Goal: Transaction & Acquisition: Purchase product/service

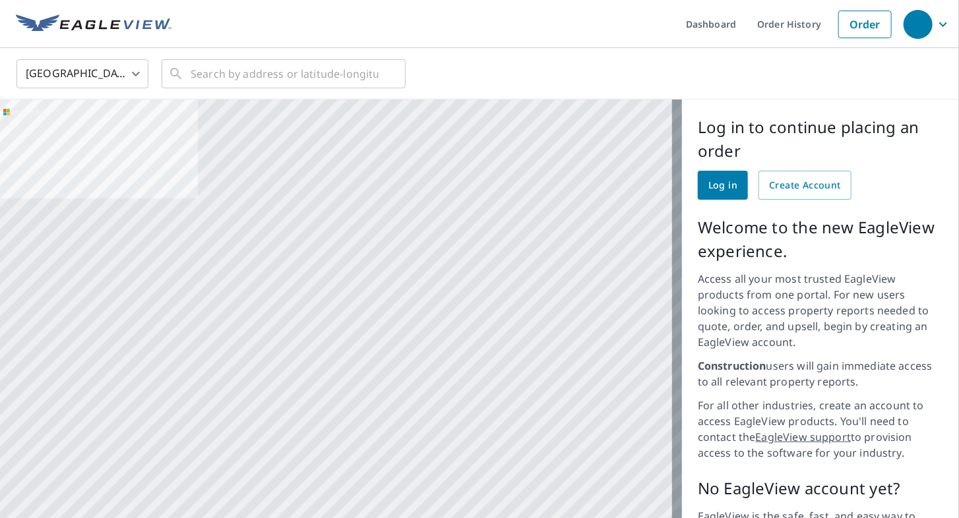
click at [876, 16] on link "Order" at bounding box center [864, 25] width 53 height 28
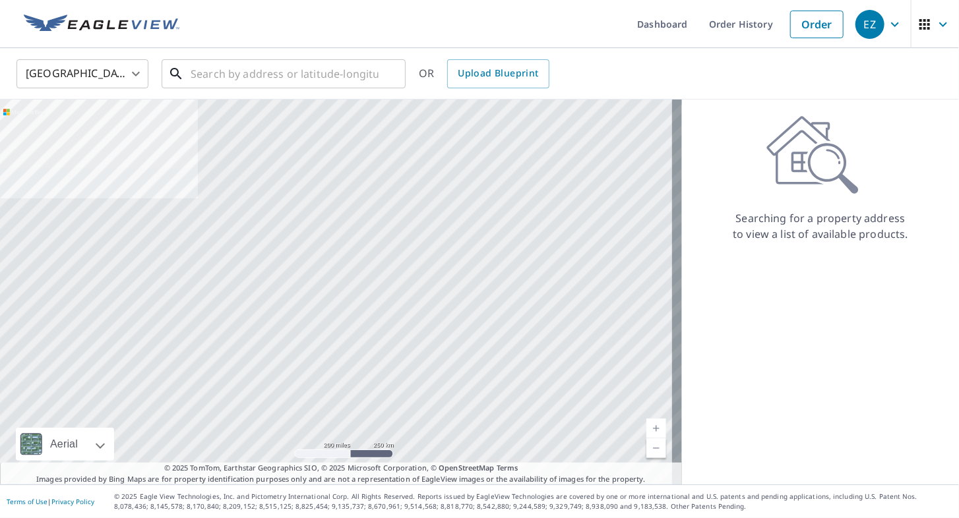
click at [317, 73] on input "text" at bounding box center [285, 73] width 188 height 37
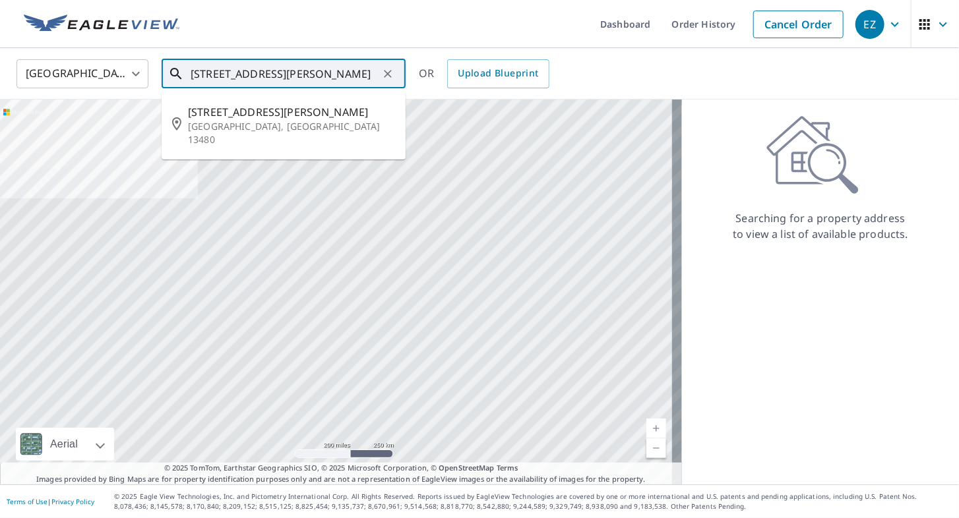
click at [235, 109] on span "[STREET_ADDRESS][PERSON_NAME]" at bounding box center [291, 112] width 207 height 16
type input "[STREET_ADDRESS][PERSON_NAME]"
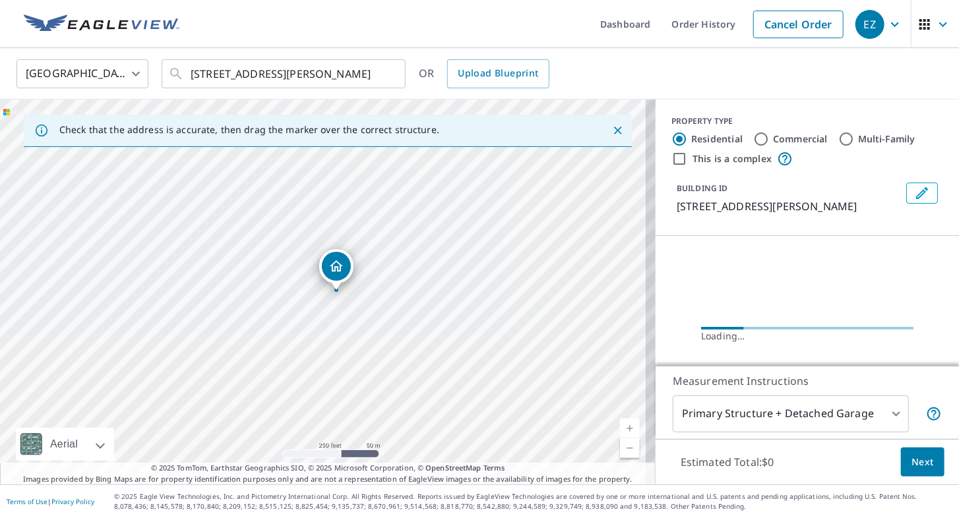
click at [620, 422] on link "Current Level 17, Zoom In" at bounding box center [630, 429] width 20 height 20
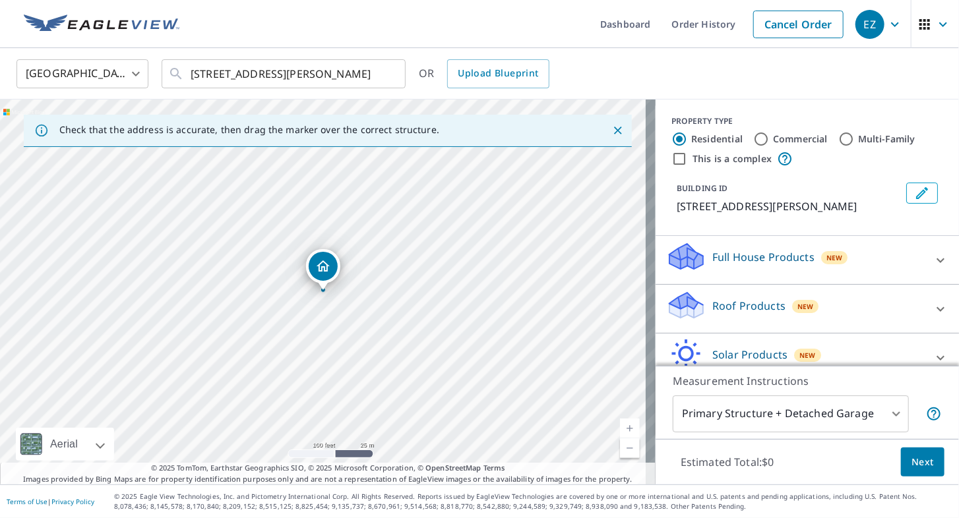
click at [620, 423] on link "Current Level 18, Zoom In" at bounding box center [630, 429] width 20 height 20
click at [620, 425] on link "Current Level 19, Zoom In" at bounding box center [630, 429] width 20 height 20
click at [621, 423] on link "Current Level 20, Zoom In Disabled" at bounding box center [630, 429] width 20 height 20
click at [933, 256] on icon at bounding box center [941, 261] width 16 height 16
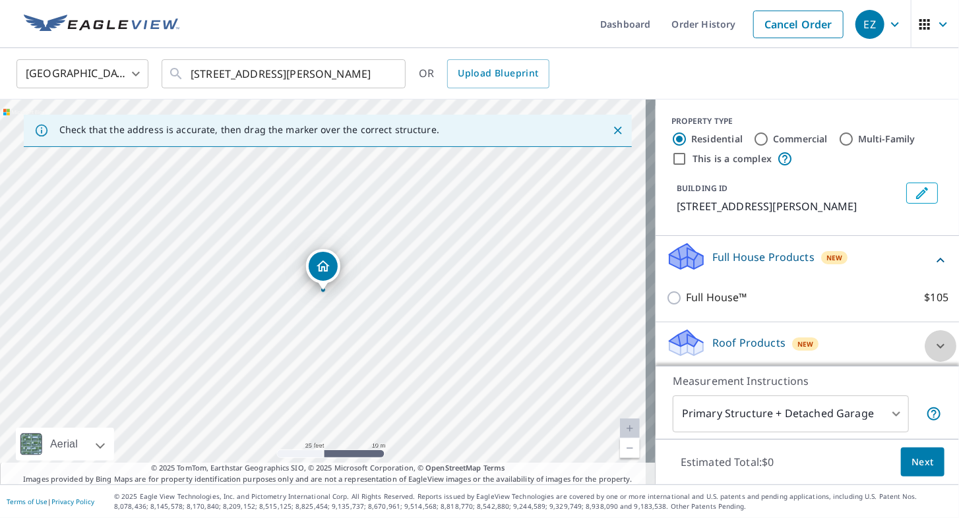
click at [933, 340] on icon at bounding box center [941, 346] width 16 height 16
click at [933, 259] on icon at bounding box center [941, 261] width 16 height 16
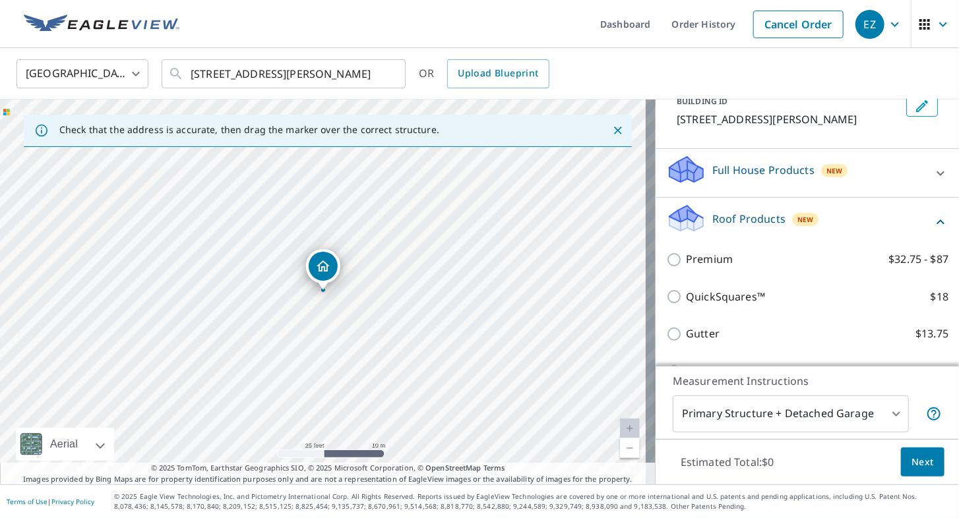
scroll to position [103, 0]
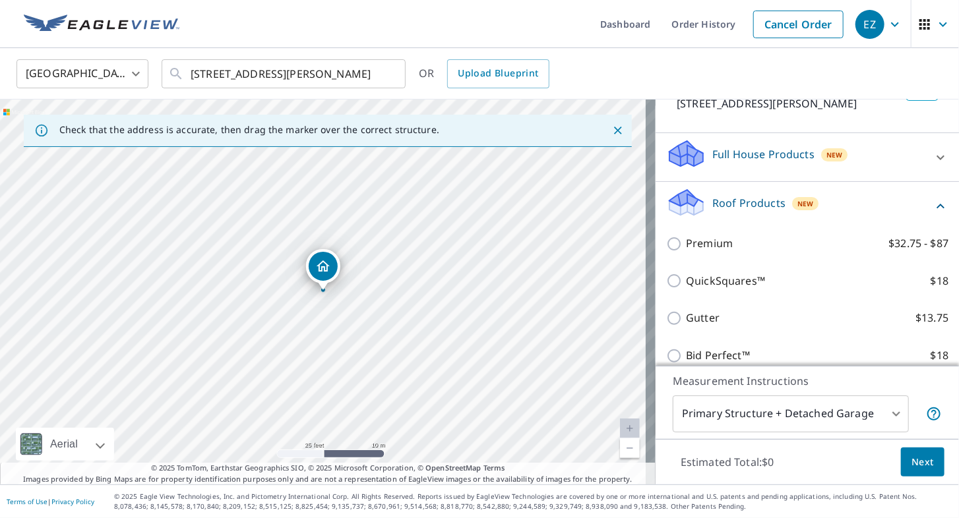
click at [666, 237] on input "Premium $32.75 - $87" at bounding box center [676, 244] width 20 height 16
checkbox input "true"
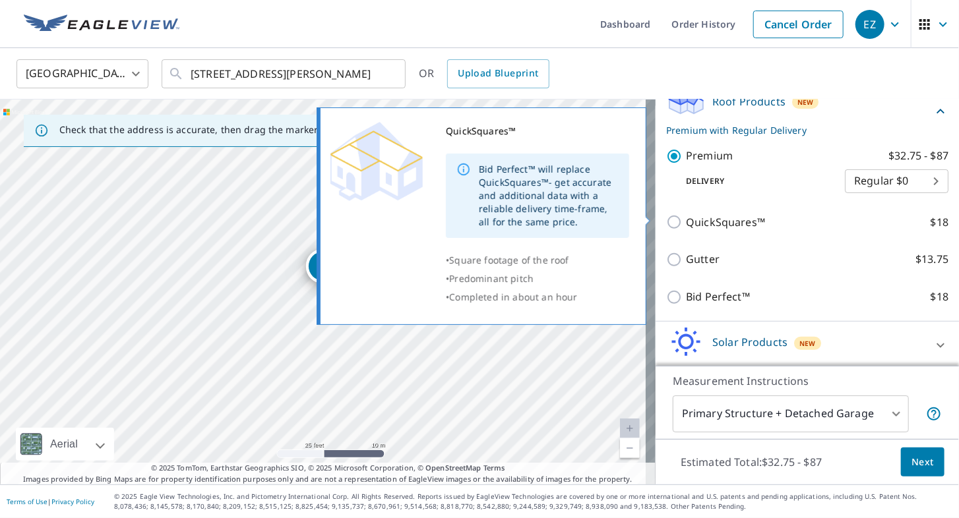
scroll to position [243, 0]
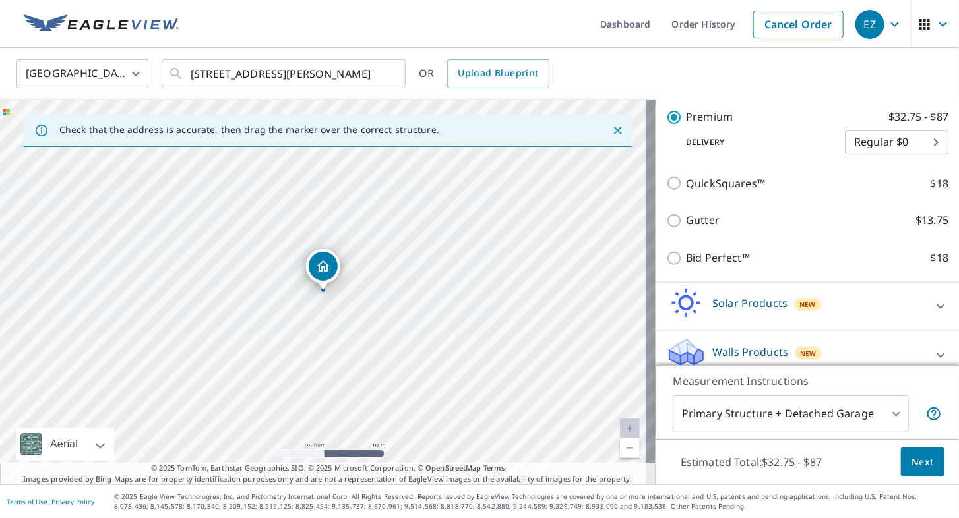
click at [876, 407] on body "EZ EZ Dashboard Order History Cancel Order EZ United States [GEOGRAPHIC_DATA] ​…" at bounding box center [479, 259] width 959 height 518
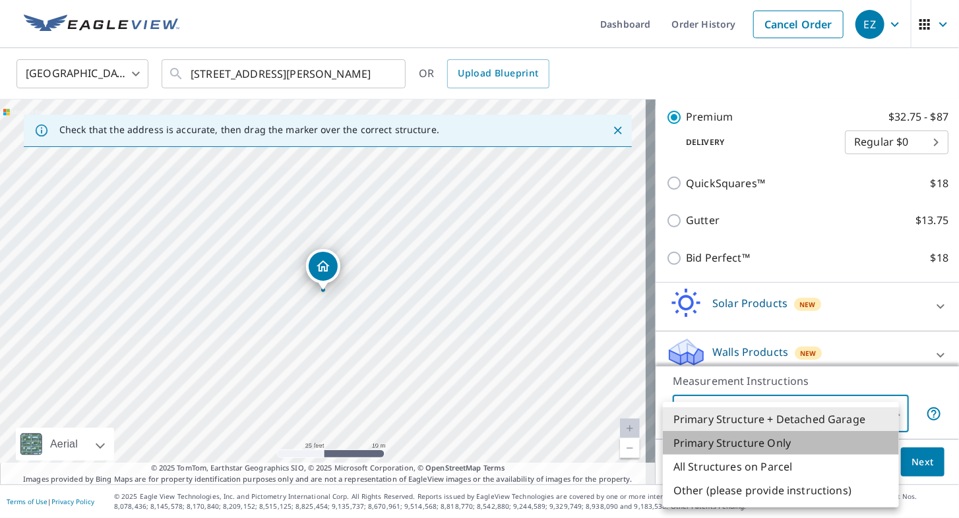
click at [770, 437] on li "Primary Structure Only" at bounding box center [781, 443] width 236 height 24
type input "2"
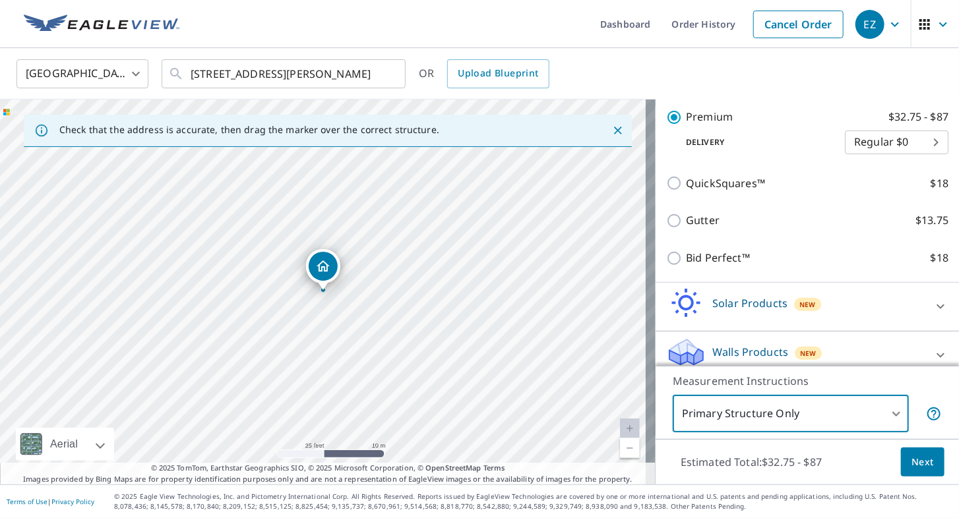
click at [912, 457] on span "Next" at bounding box center [923, 462] width 22 height 16
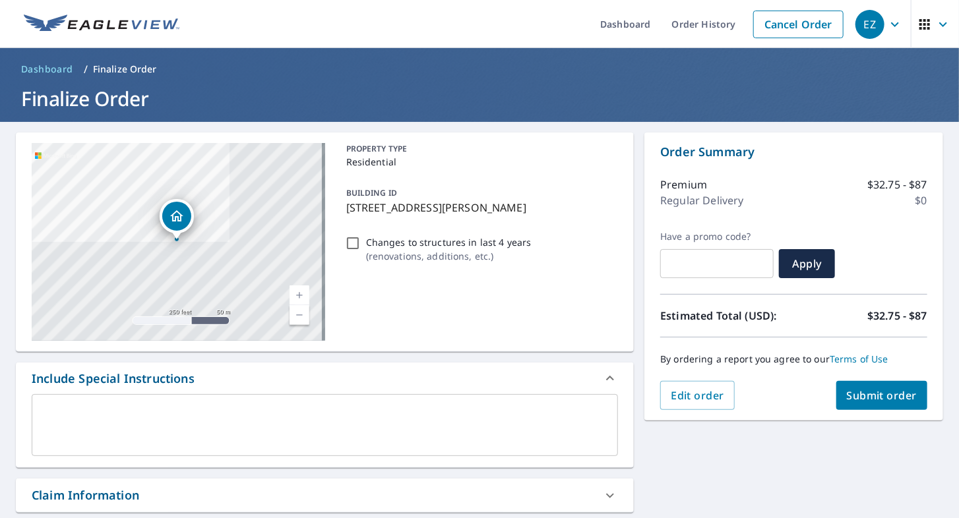
click at [869, 389] on span "Submit order" at bounding box center [882, 396] width 71 height 15
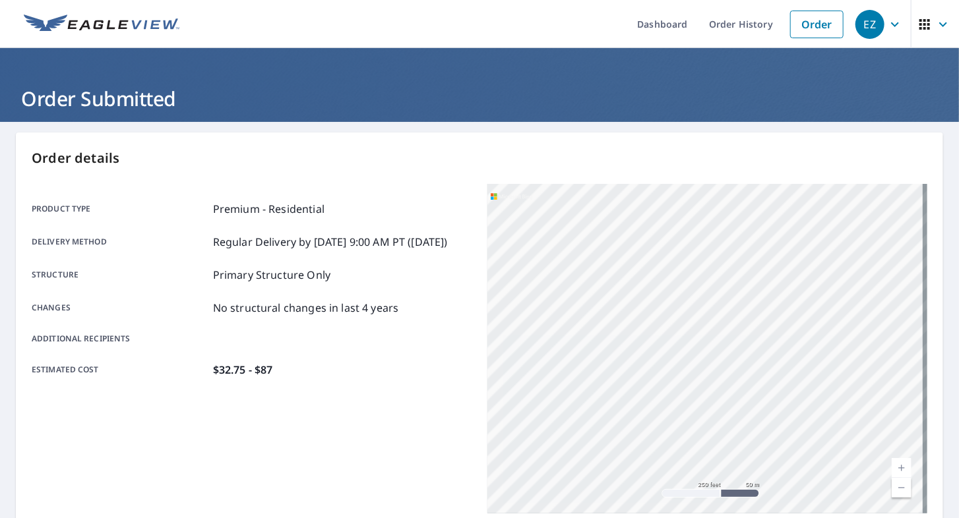
click at [892, 481] on link "Current Level 17, Zoom Out" at bounding box center [902, 488] width 20 height 20
click at [897, 462] on link "Current Level 16, Zoom In" at bounding box center [902, 468] width 20 height 20
click at [892, 462] on link "Current Level 16, Zoom In" at bounding box center [902, 468] width 20 height 20
click at [892, 486] on link "Current Level 18, Zoom Out" at bounding box center [902, 488] width 20 height 20
click at [892, 482] on link "Current Level 17, Zoom Out" at bounding box center [902, 488] width 20 height 20
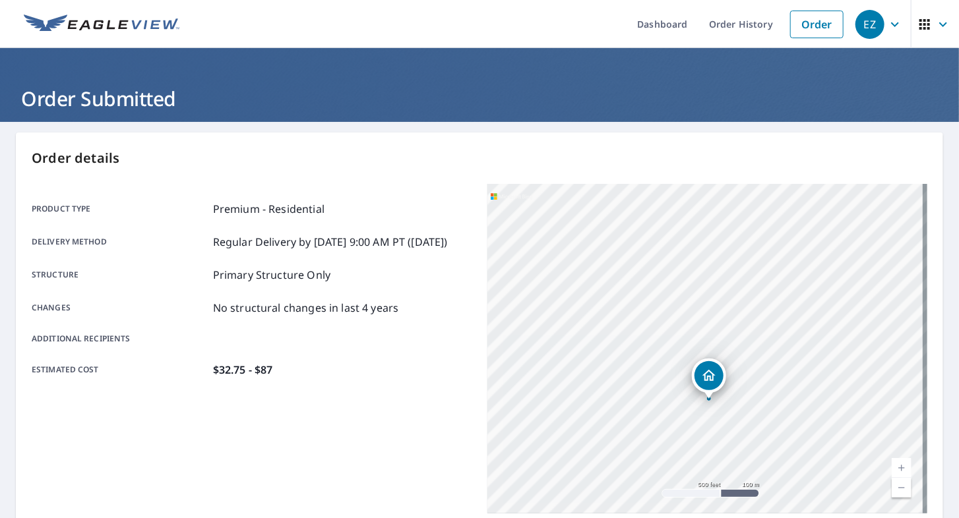
click at [892, 458] on link "Current Level 16, Zoom In" at bounding box center [902, 468] width 20 height 20
click at [892, 460] on link "Current Level 17, Zoom In" at bounding box center [902, 468] width 20 height 20
